Goal: Information Seeking & Learning: Learn about a topic

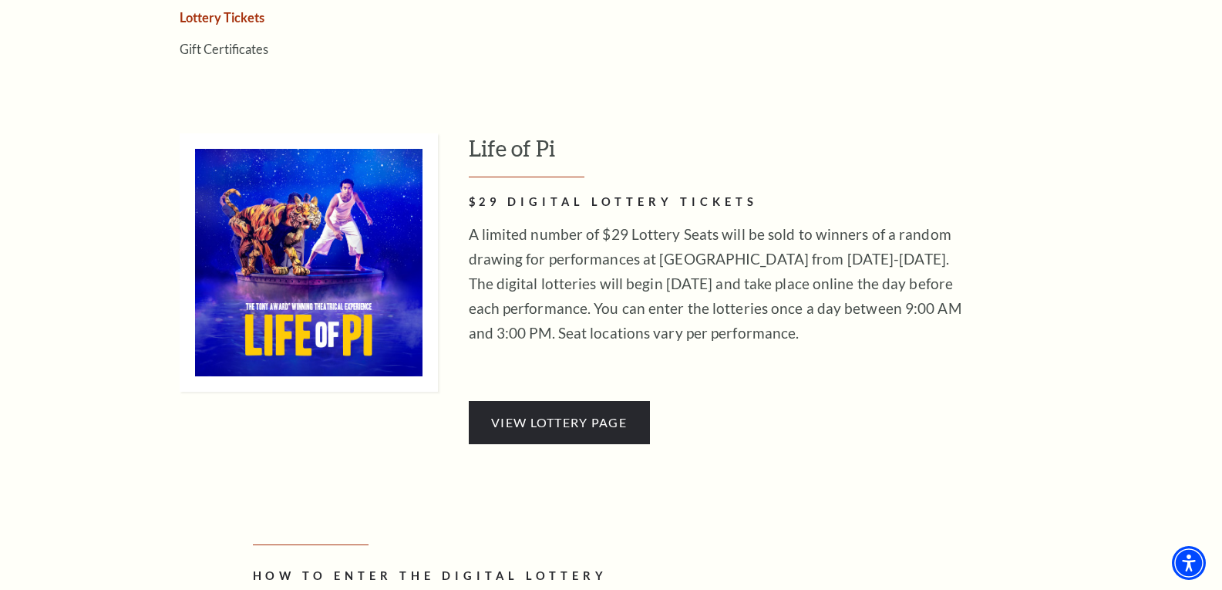
scroll to position [771, 0]
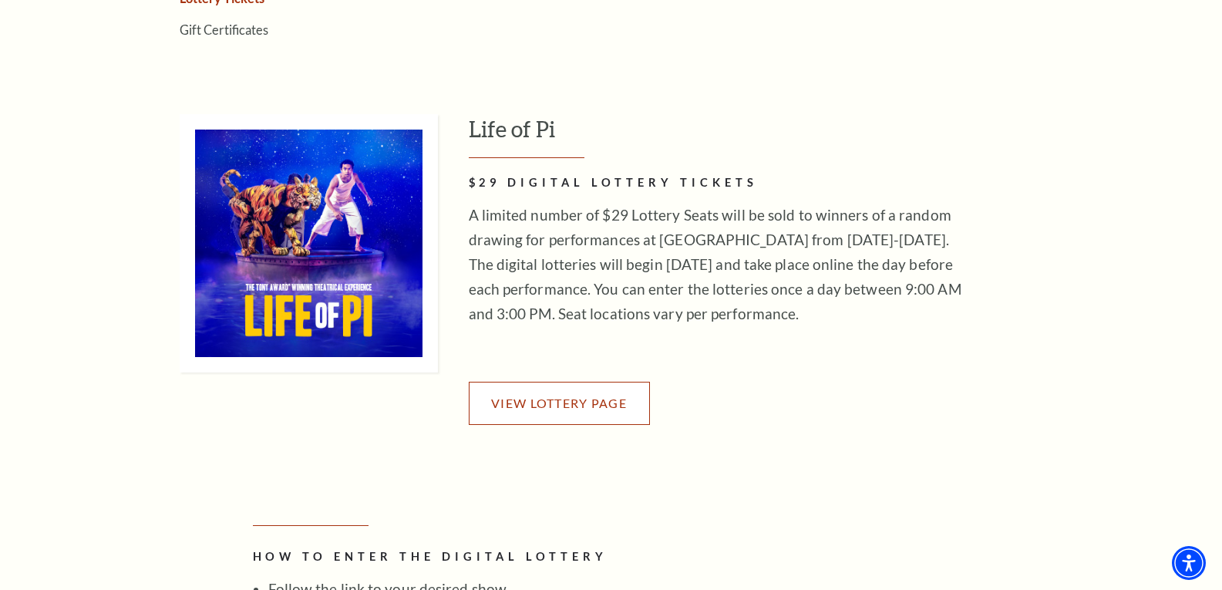
click at [622, 410] on span "View Lottery Page" at bounding box center [559, 403] width 136 height 15
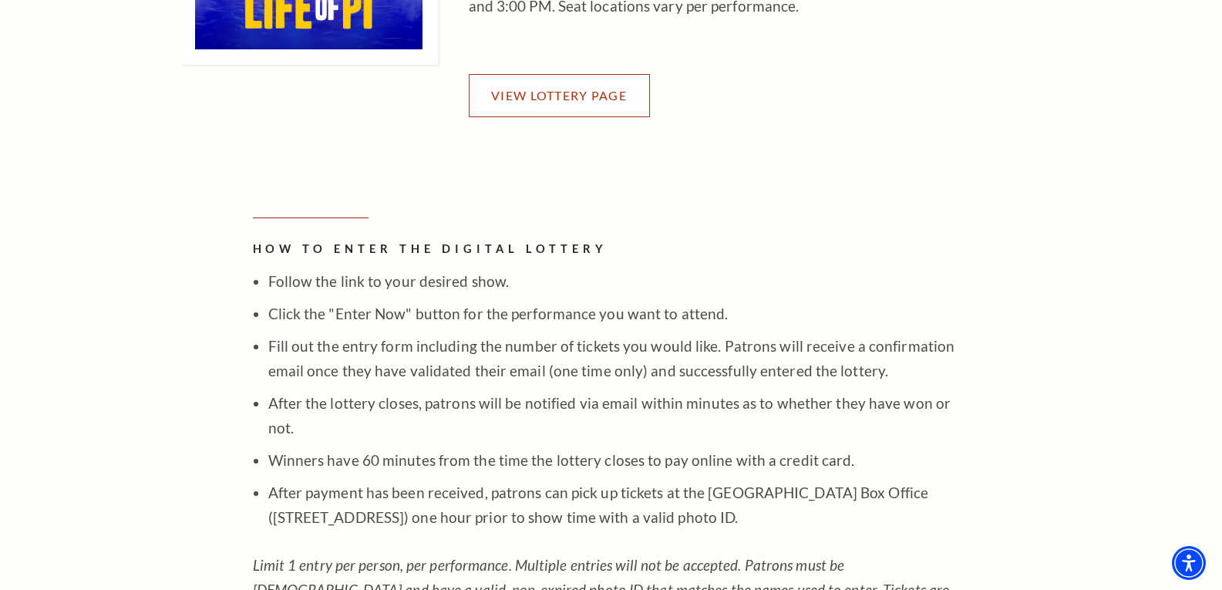
scroll to position [1080, 0]
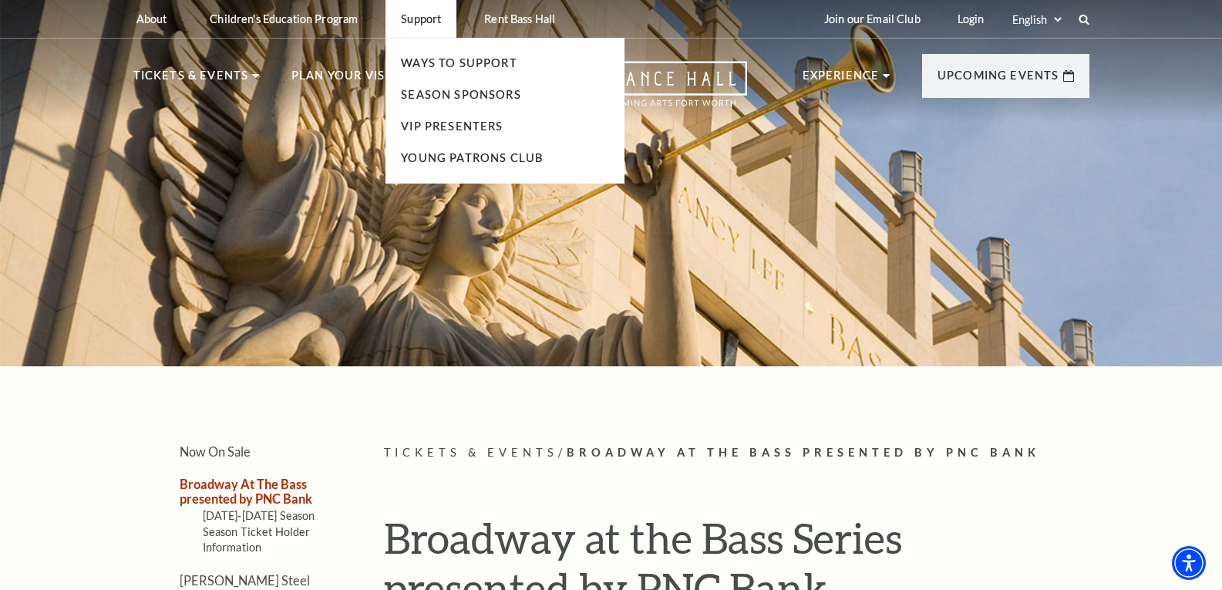
click at [422, 116] on ul "Ways To Support Season Sponsors VIP Presenters Young Patrons Club" at bounding box center [505, 110] width 239 height 145
click at [422, 122] on link "VIP Presenters" at bounding box center [452, 126] width 102 height 13
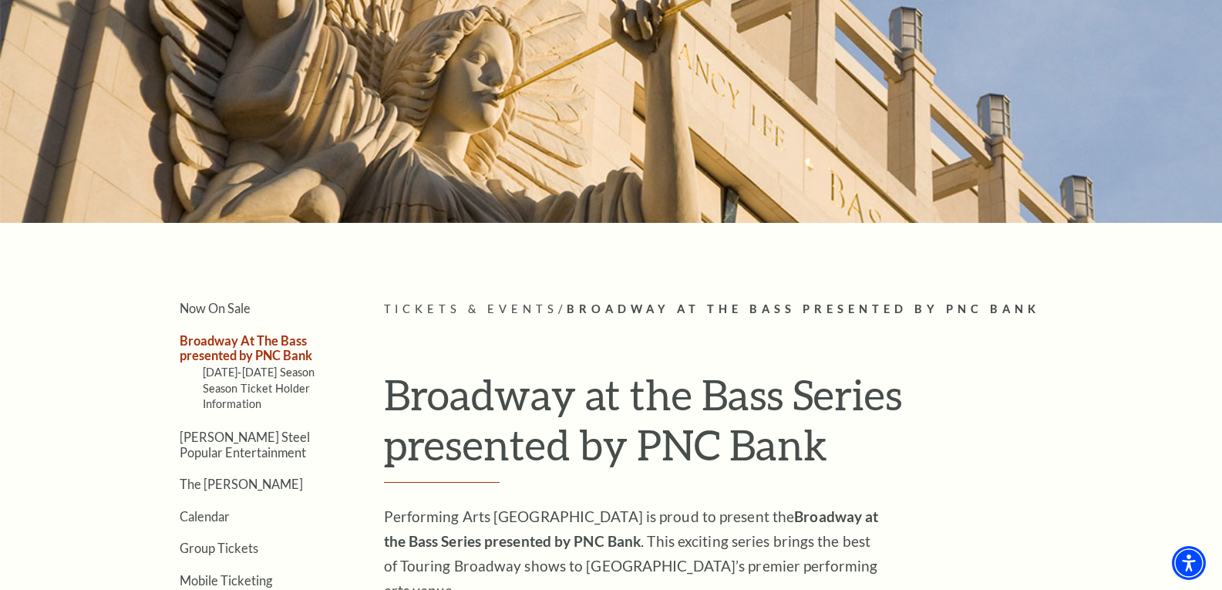
scroll to position [154, 0]
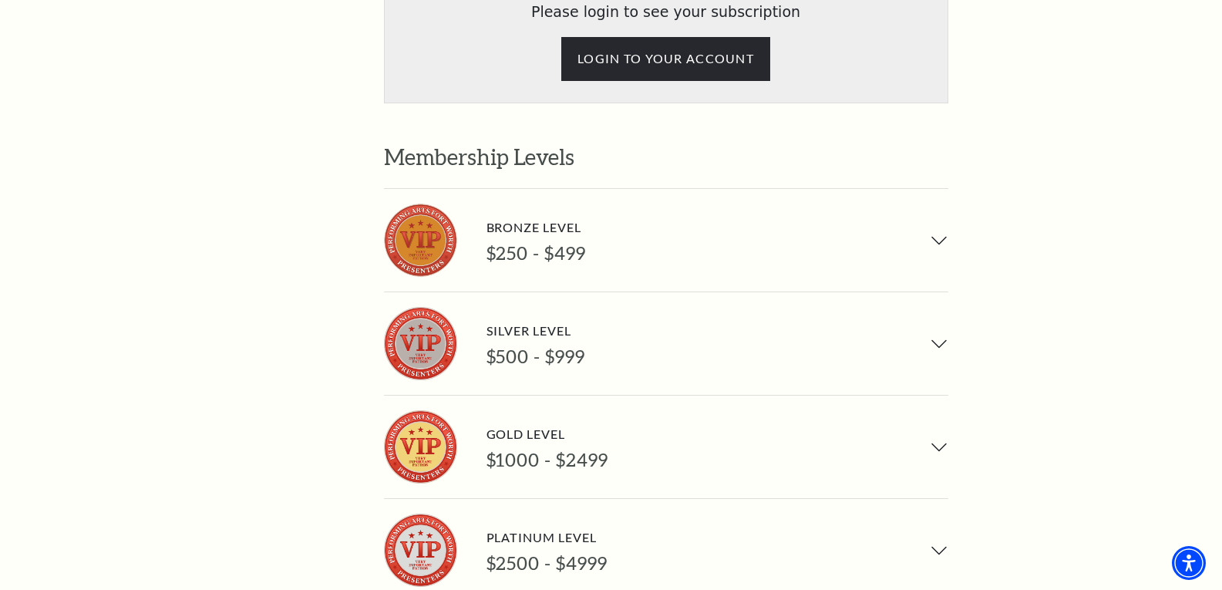
scroll to position [1157, 0]
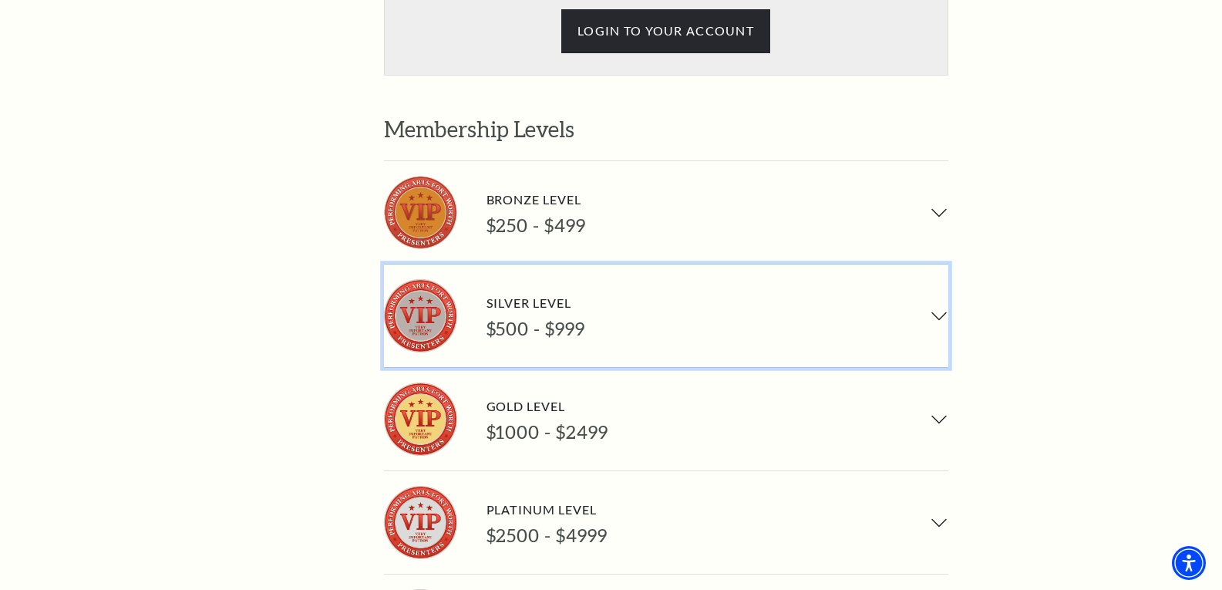
click at [934, 265] on button "Silver Level $500 - $999" at bounding box center [666, 316] width 565 height 103
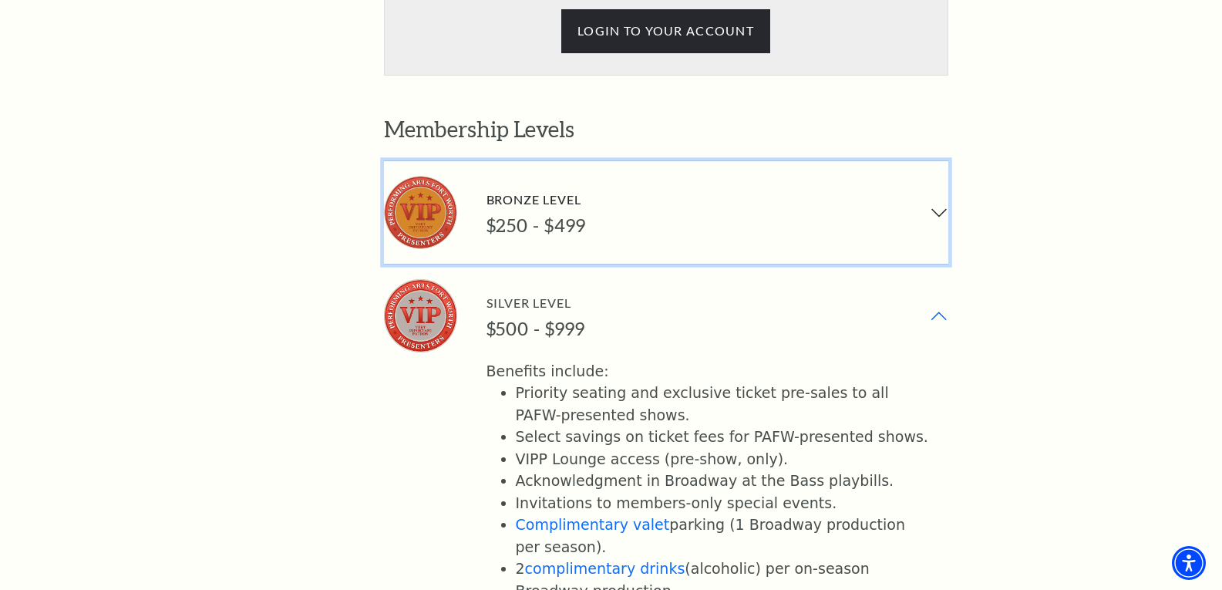
click at [933, 161] on button "Bronze Level $250 - $499" at bounding box center [666, 212] width 565 height 103
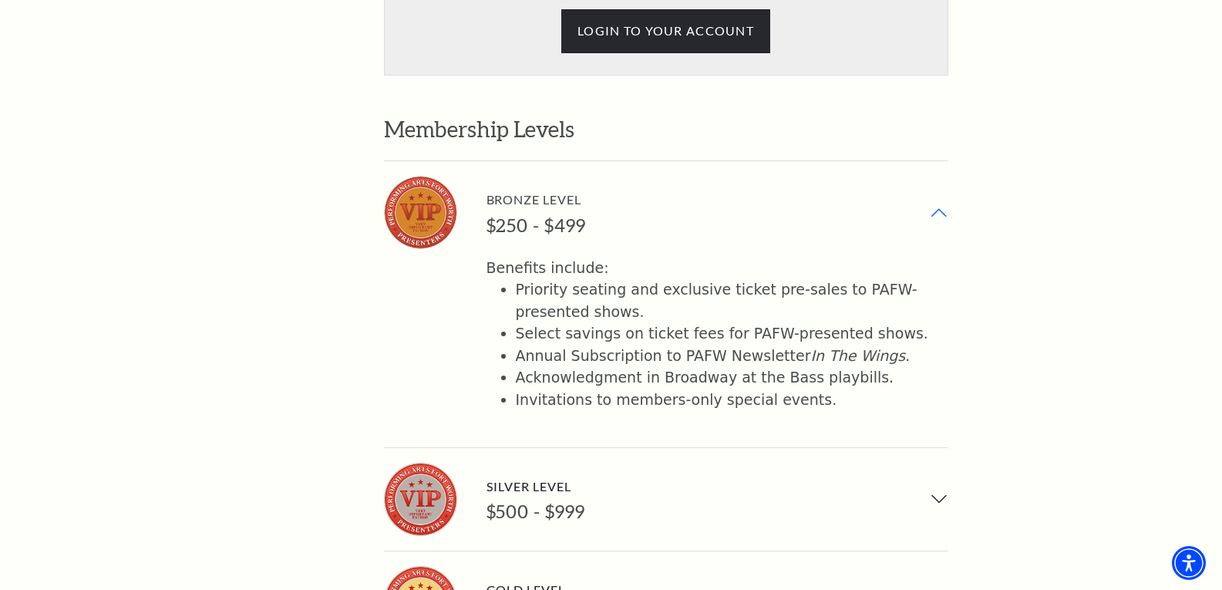
click at [933, 161] on button "Bronze Level $250 - $499" at bounding box center [666, 212] width 565 height 103
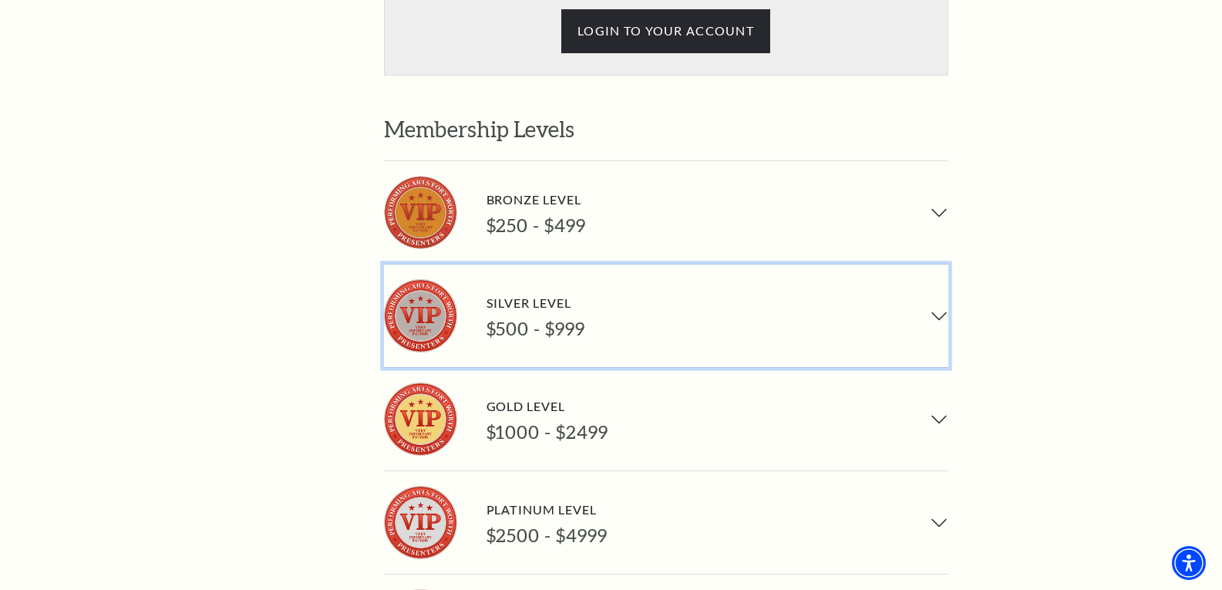
click at [932, 265] on button "Silver Level $500 - $999" at bounding box center [666, 316] width 565 height 103
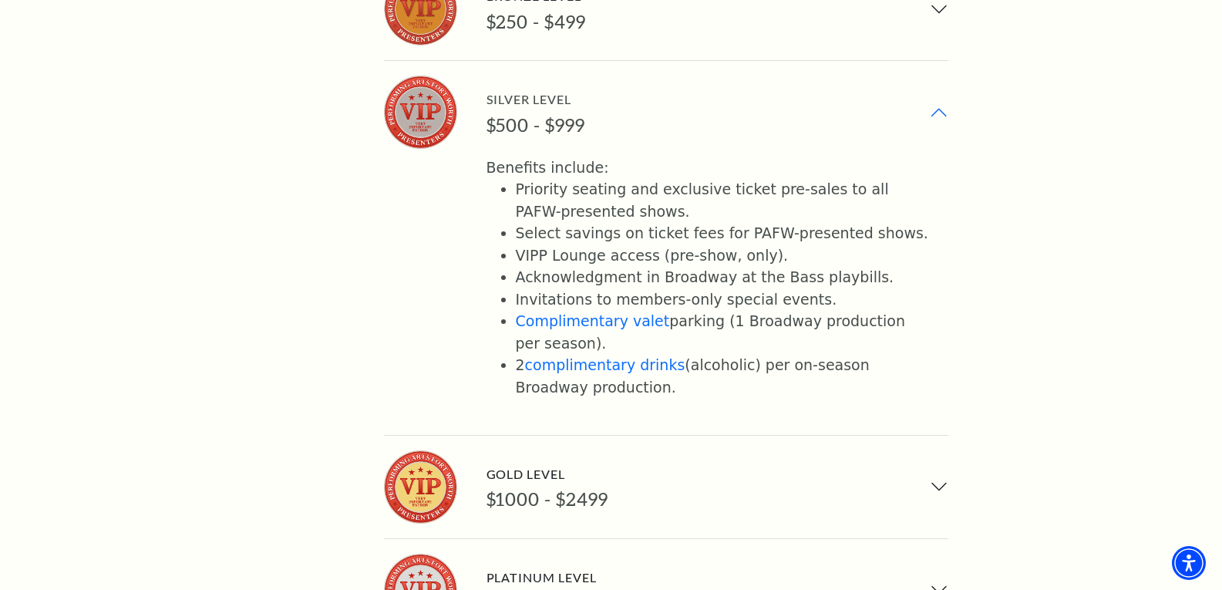
scroll to position [1465, 0]
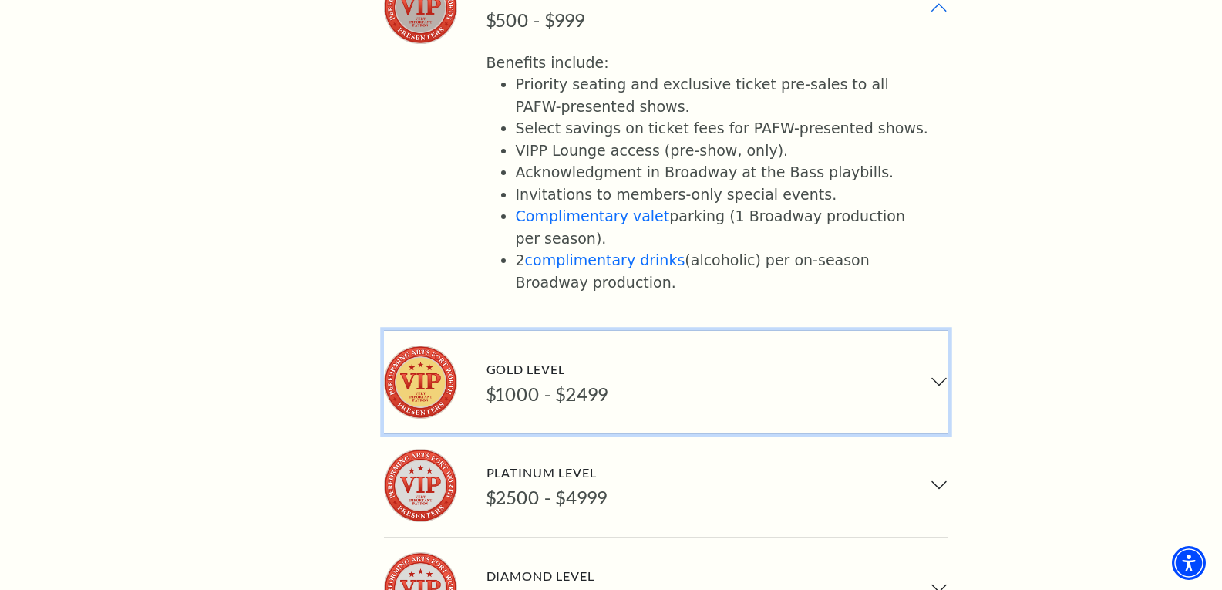
click at [946, 331] on button "Gold Level $1000 - $2499" at bounding box center [666, 382] width 565 height 103
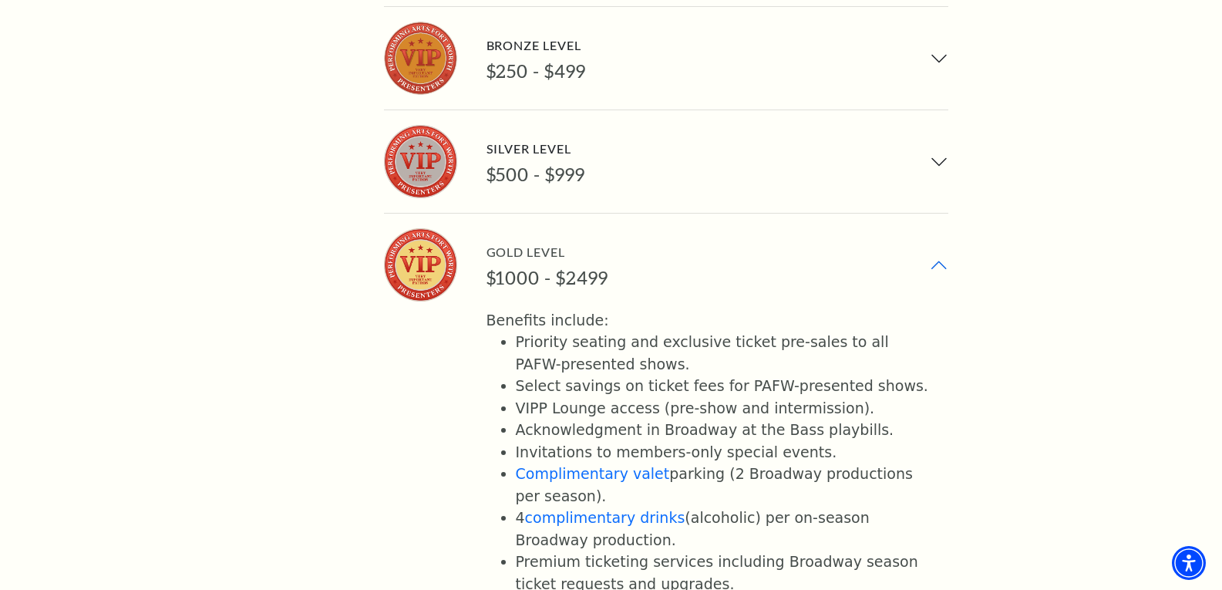
scroll to position [1234, 0]
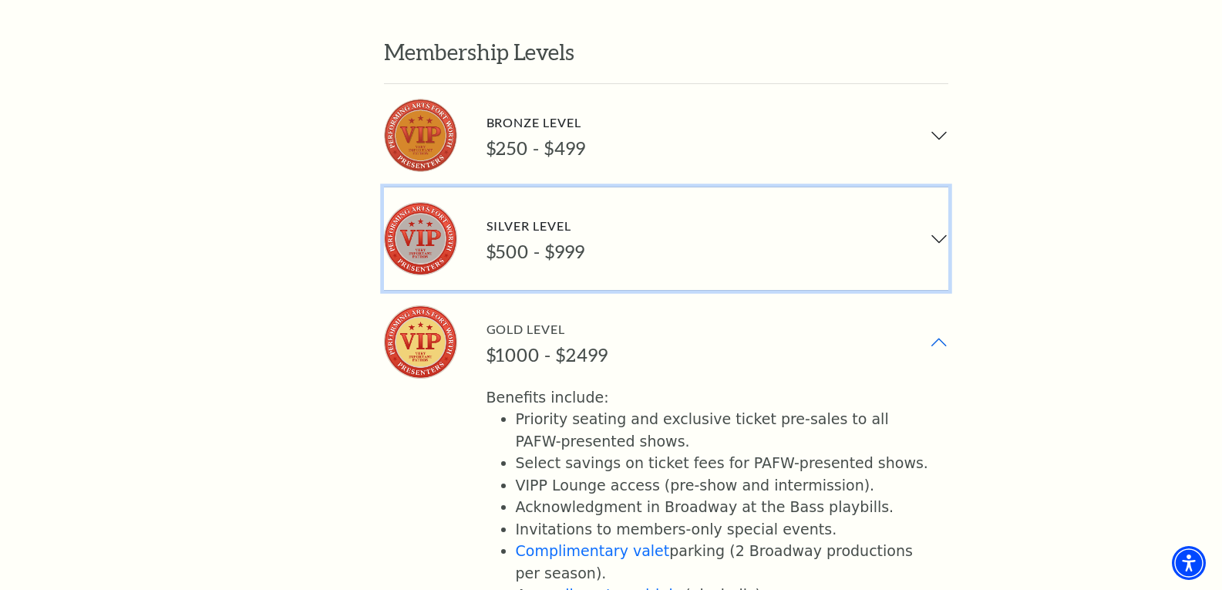
click at [944, 187] on button "Silver Level $500 - $999" at bounding box center [666, 238] width 565 height 103
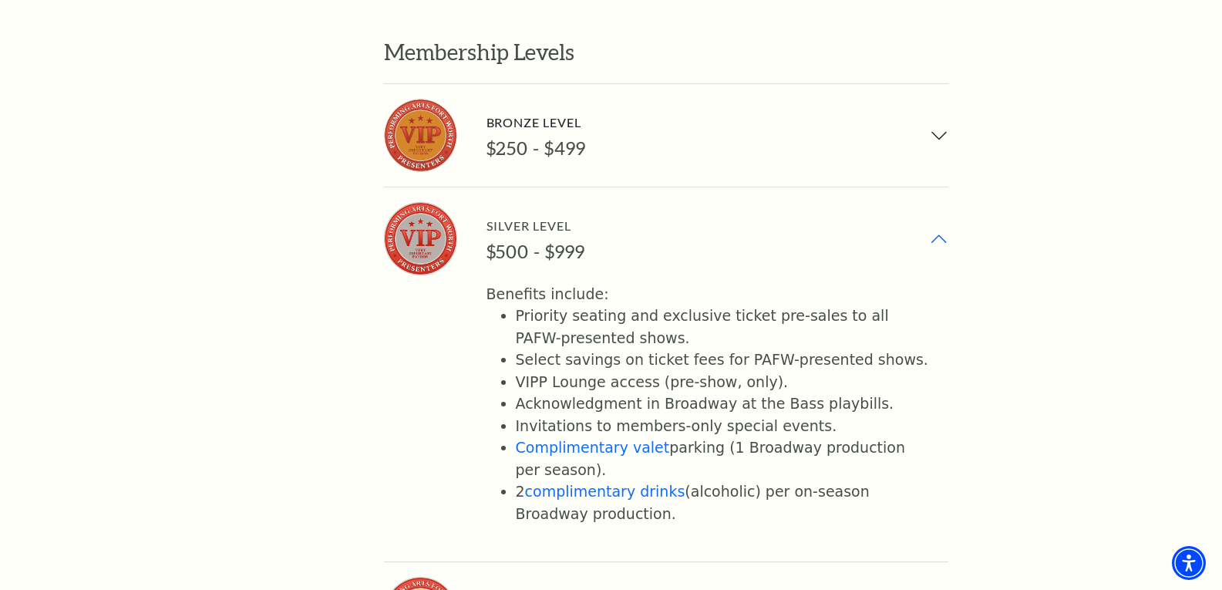
click at [944, 187] on button "Silver Level $500 - $999" at bounding box center [666, 238] width 565 height 103
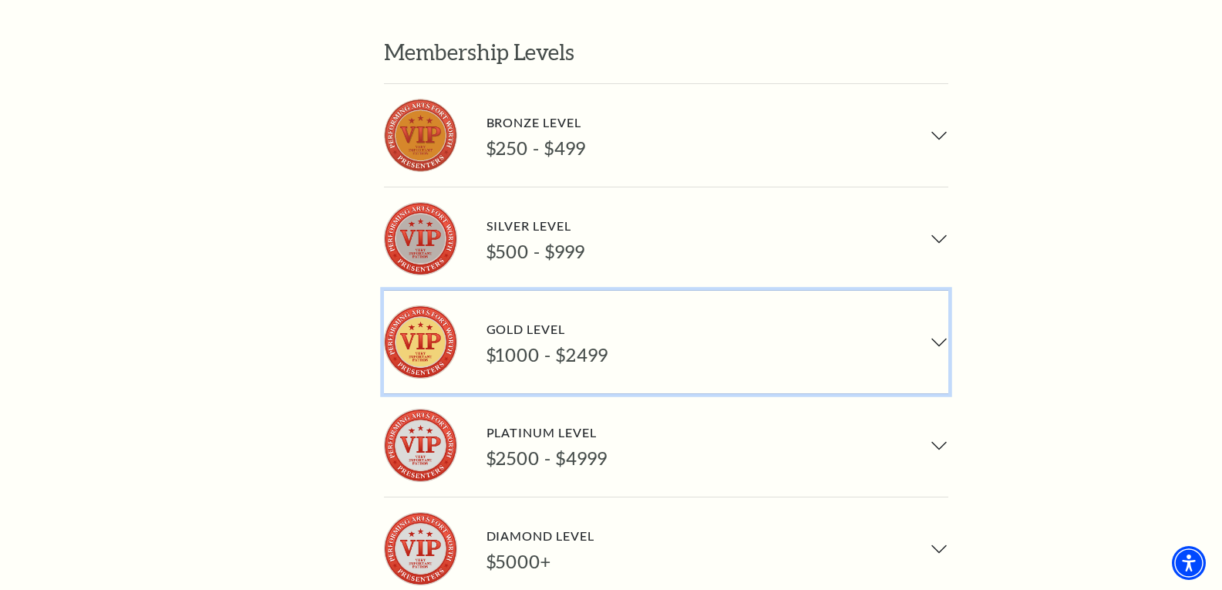
click at [948, 291] on button "Gold Level $1000 - $2499" at bounding box center [666, 342] width 565 height 103
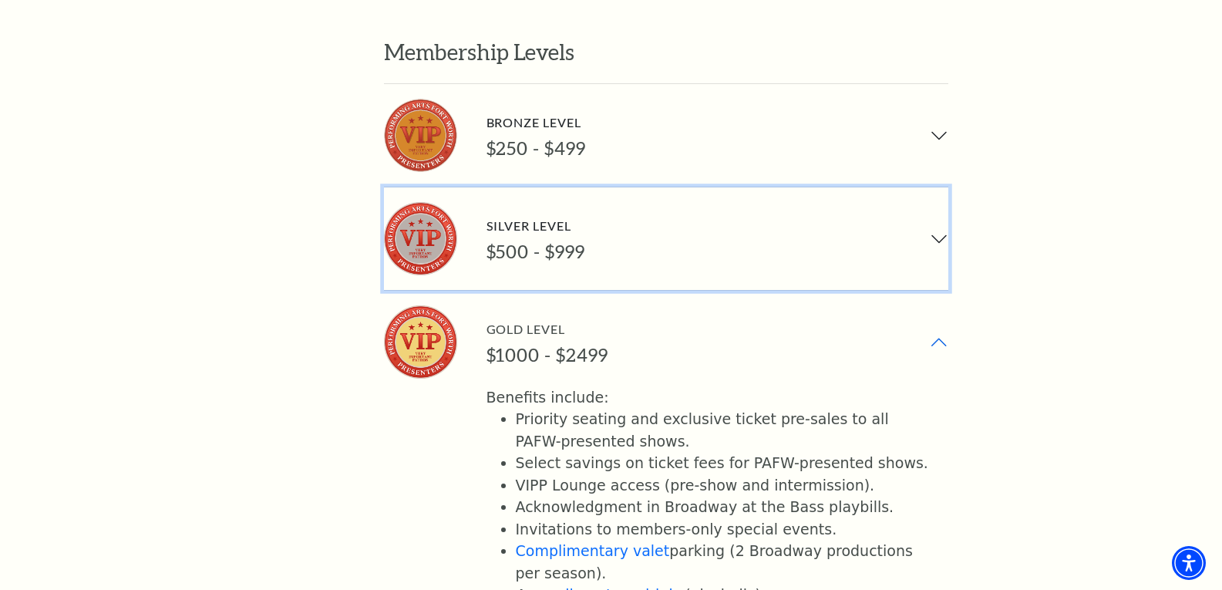
click at [927, 187] on button "Silver Level $500 - $999" at bounding box center [666, 238] width 565 height 103
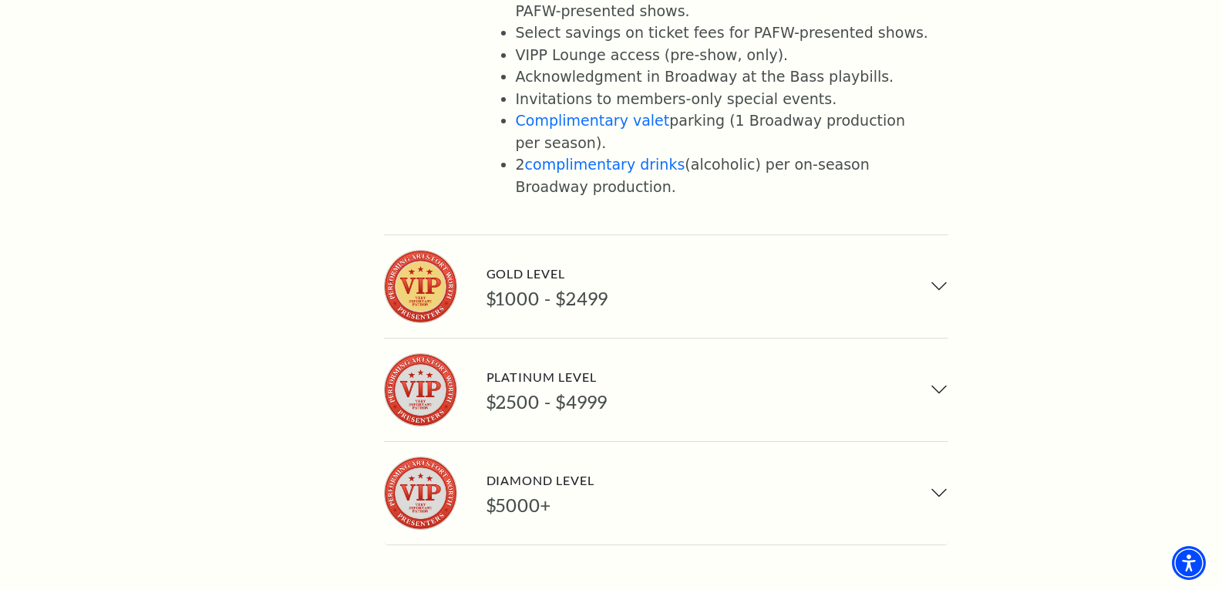
scroll to position [1620, 0]
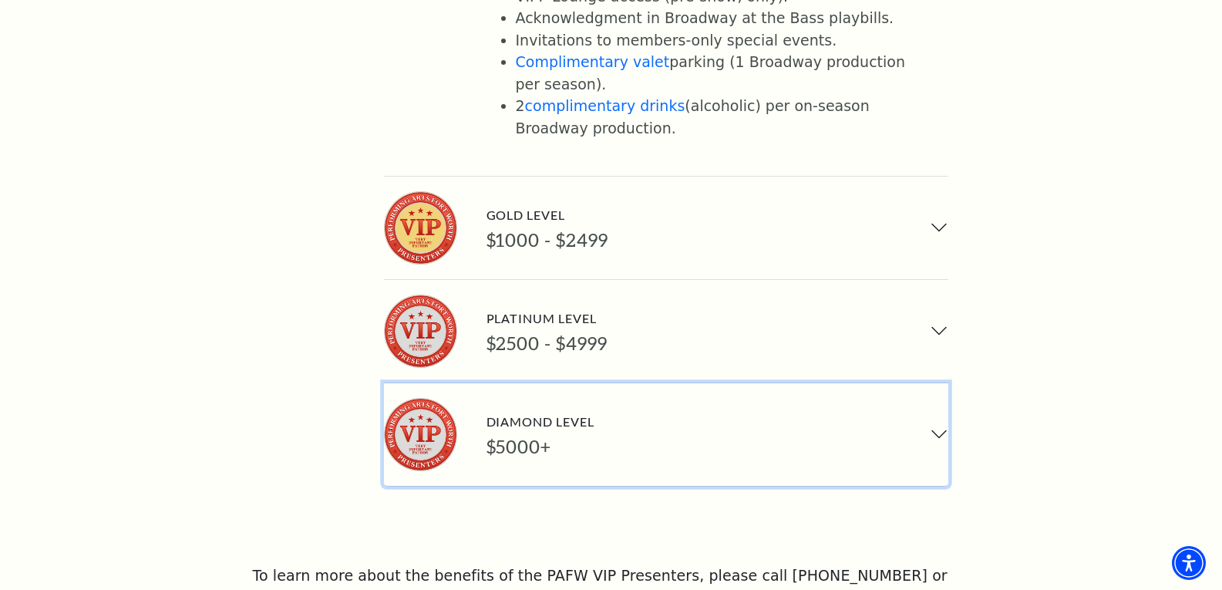
click at [943, 383] on button "Diamond Level $5000+" at bounding box center [666, 434] width 565 height 103
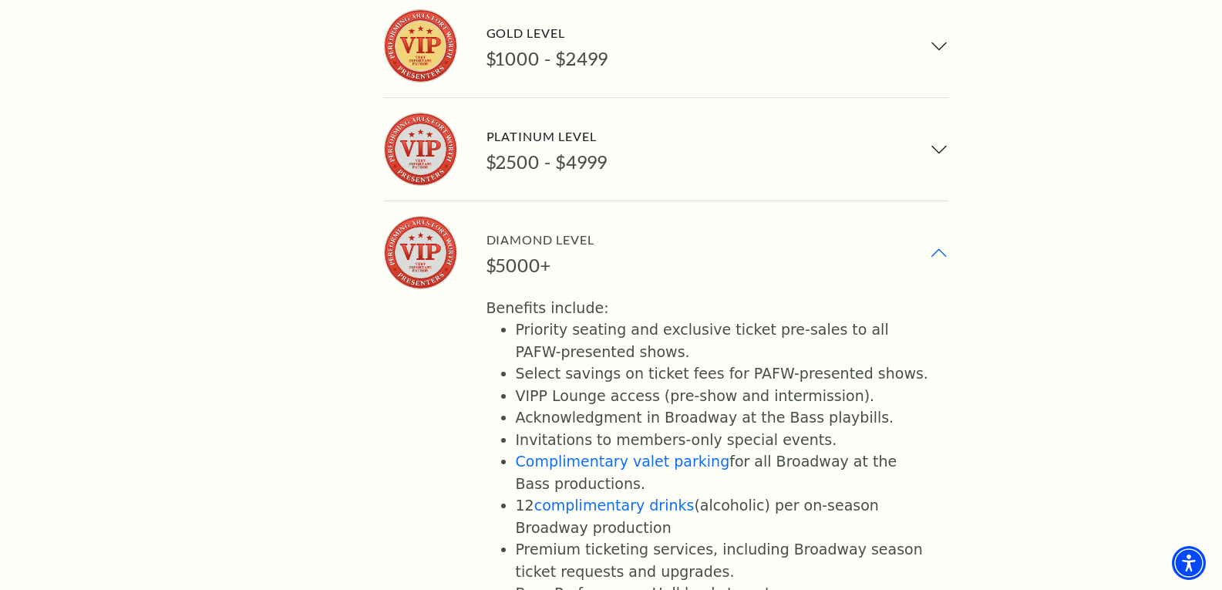
scroll to position [1465, 0]
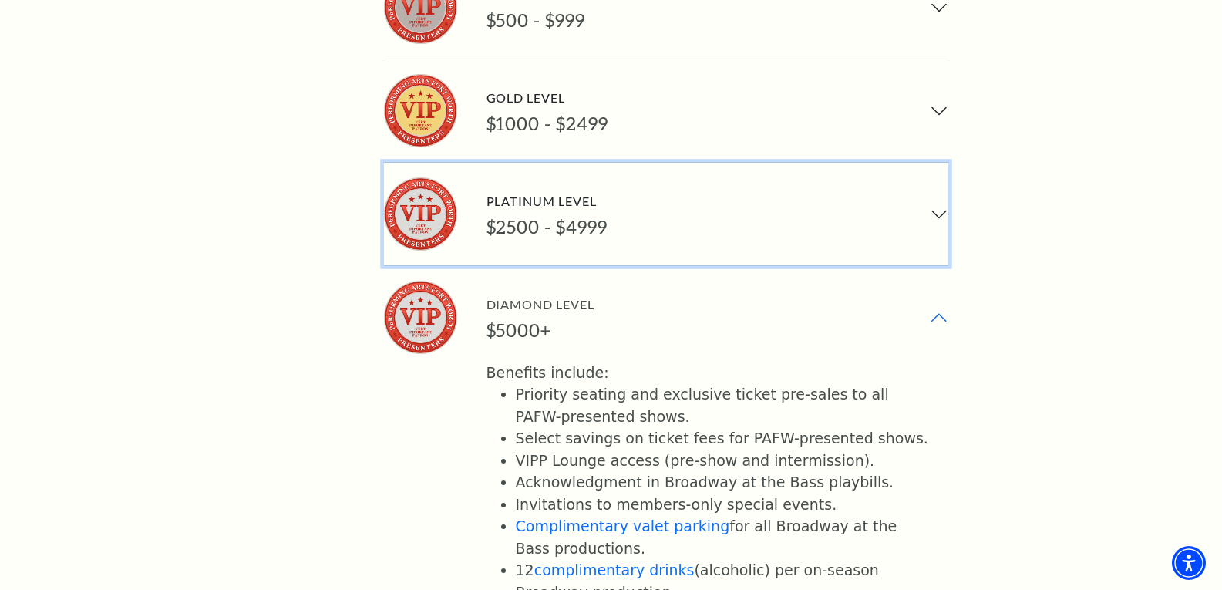
click at [930, 163] on button "Platinum Level $2500 - $4999" at bounding box center [666, 214] width 565 height 103
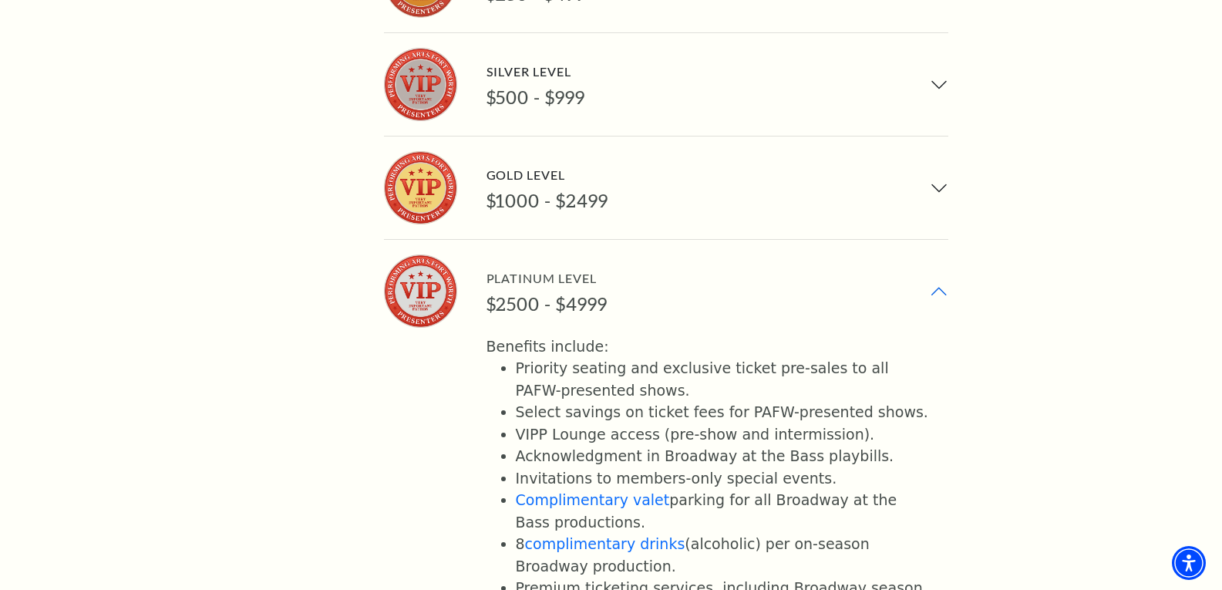
scroll to position [1157, 0]
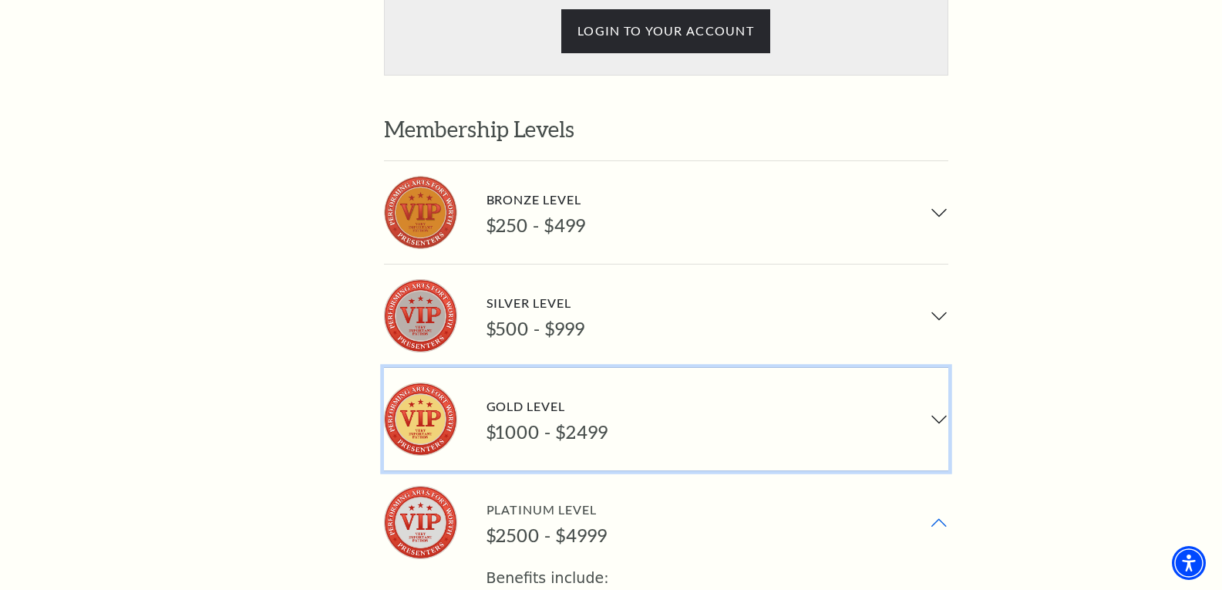
click at [939, 368] on button "Gold Level $1000 - $2499" at bounding box center [666, 419] width 565 height 103
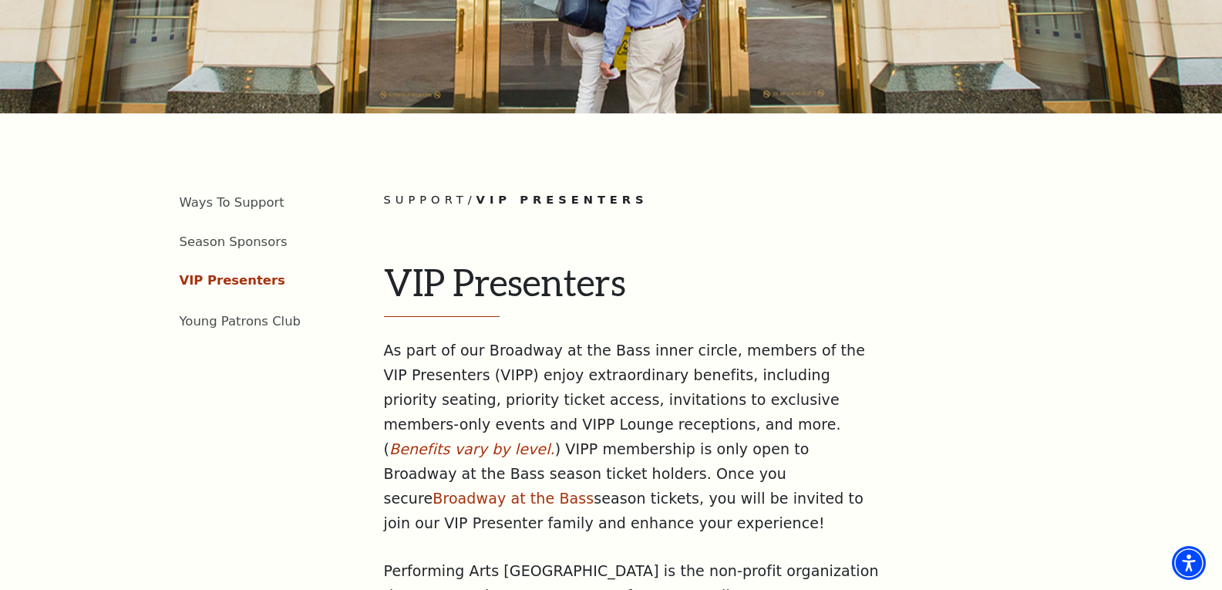
scroll to position [309, 0]
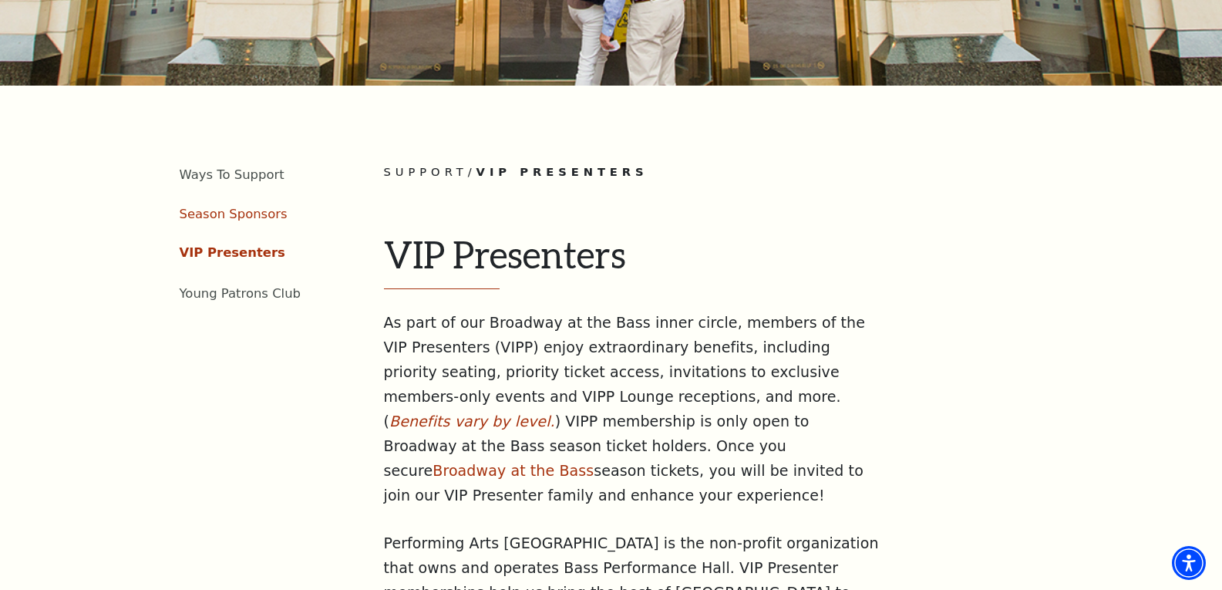
click at [228, 207] on link "Season Sponsors" at bounding box center [234, 214] width 108 height 15
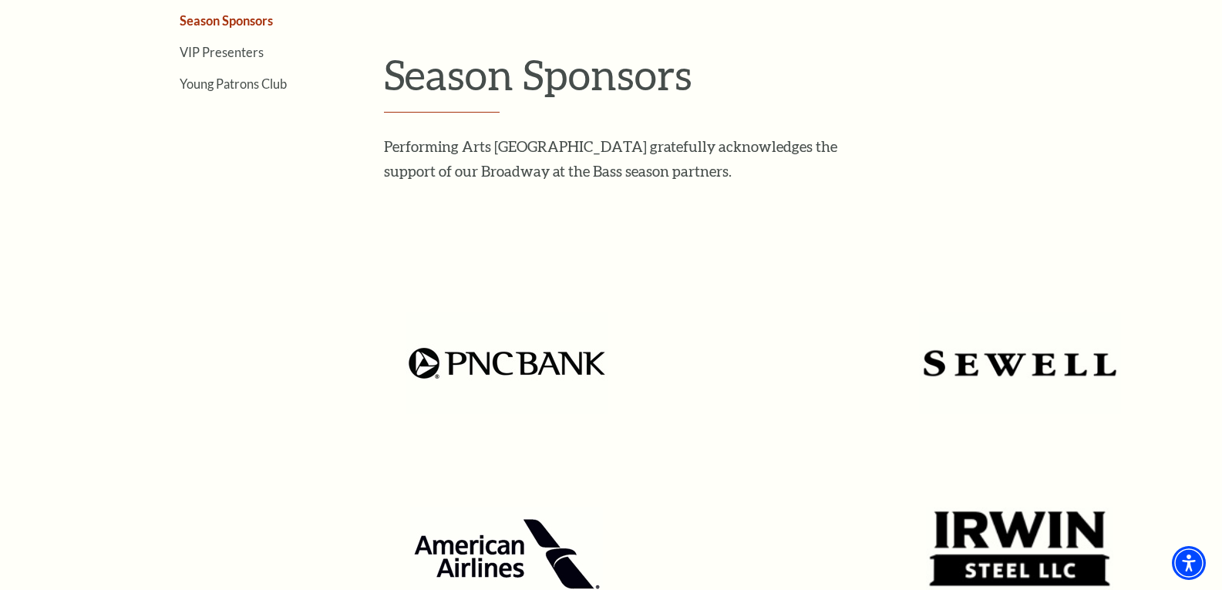
scroll to position [463, 0]
click at [243, 86] on link "Young Patrons Club" at bounding box center [233, 84] width 107 height 15
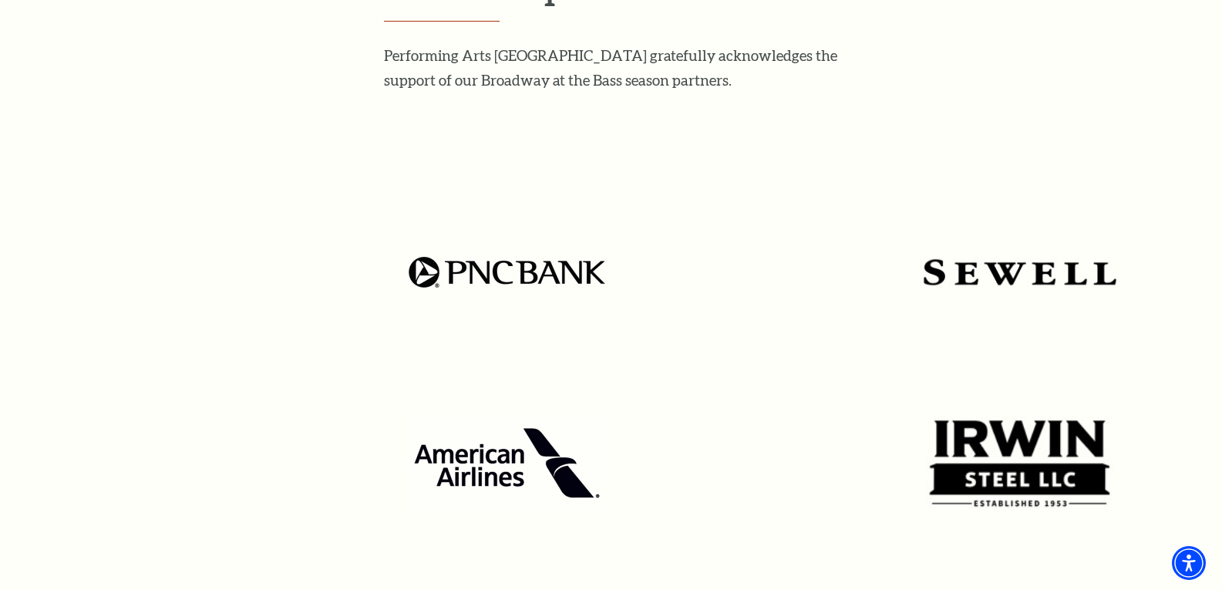
scroll to position [694, 0]
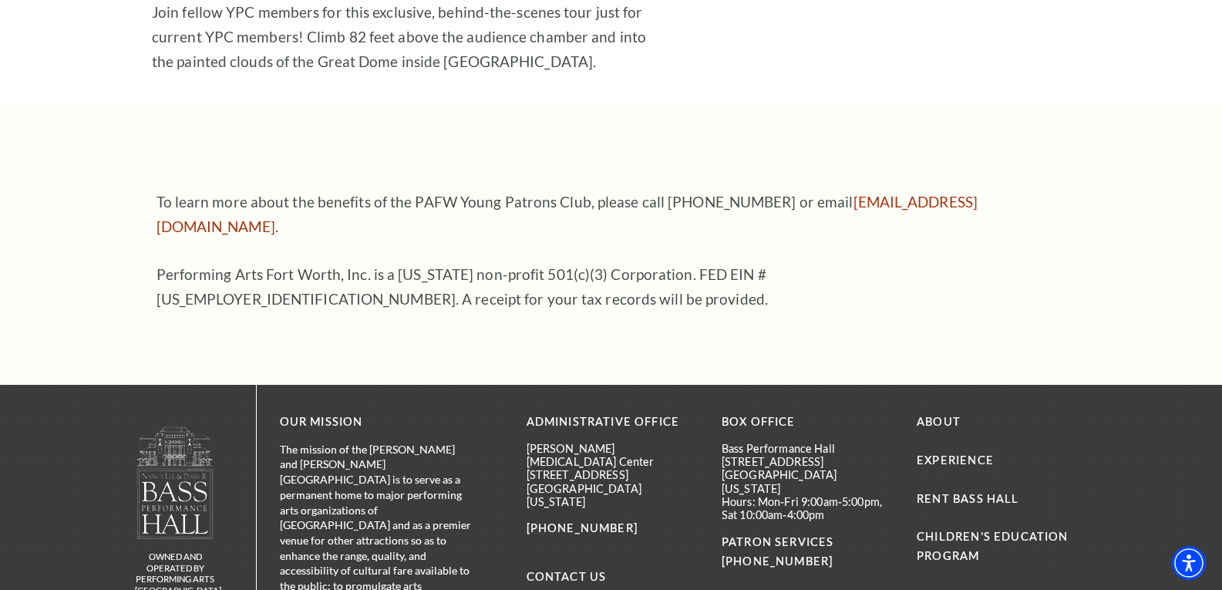
scroll to position [2785, 0]
